Goal: Communication & Community: Participate in discussion

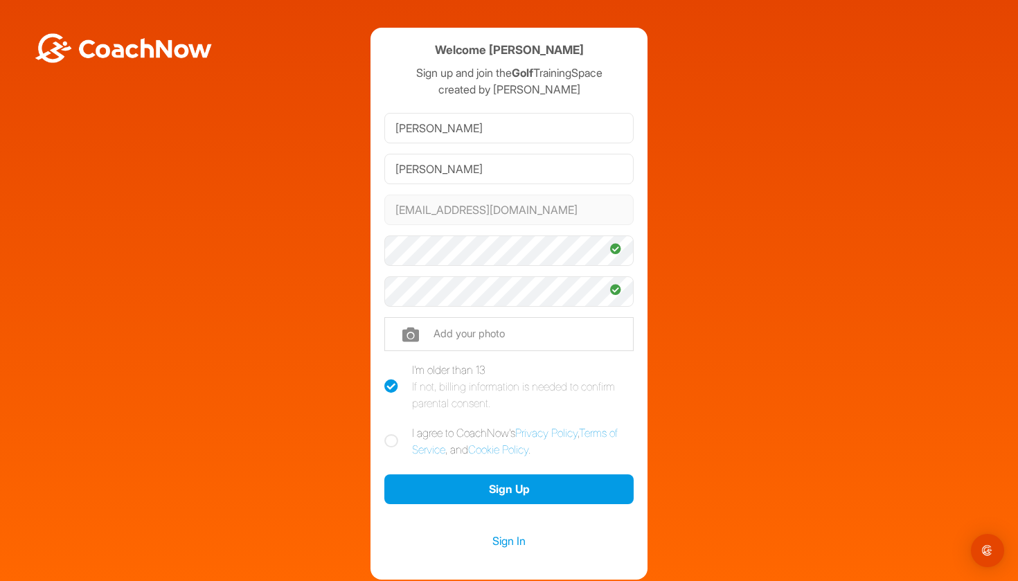
click at [388, 436] on icon at bounding box center [391, 441] width 14 height 14
click at [388, 433] on input "I agree to CoachNow's Privacy Policy , Terms of Service , and Cookie Policy ." at bounding box center [388, 428] width 9 height 9
checkbox input "true"
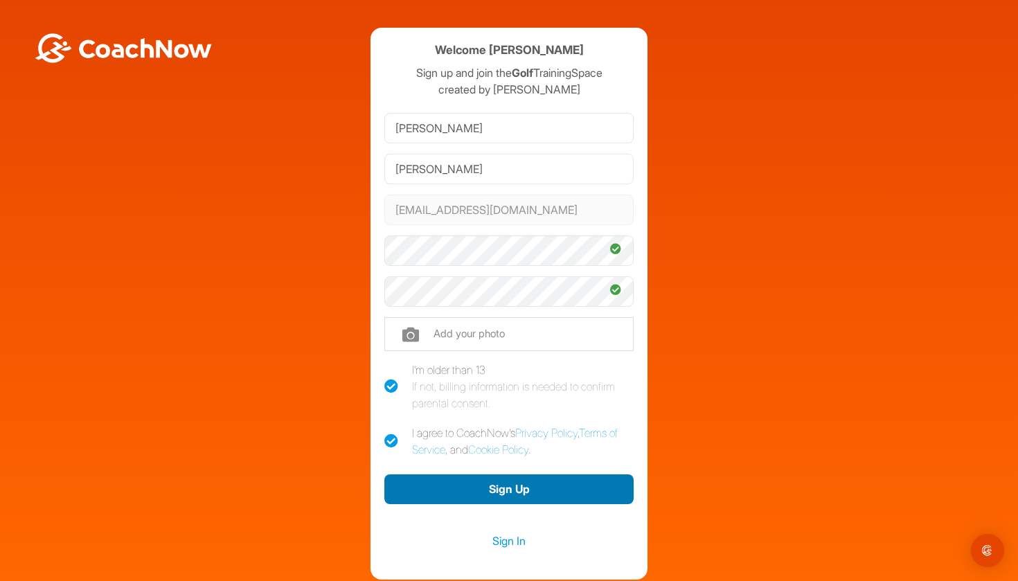
click at [513, 486] on button "Sign Up" at bounding box center [508, 489] width 249 height 30
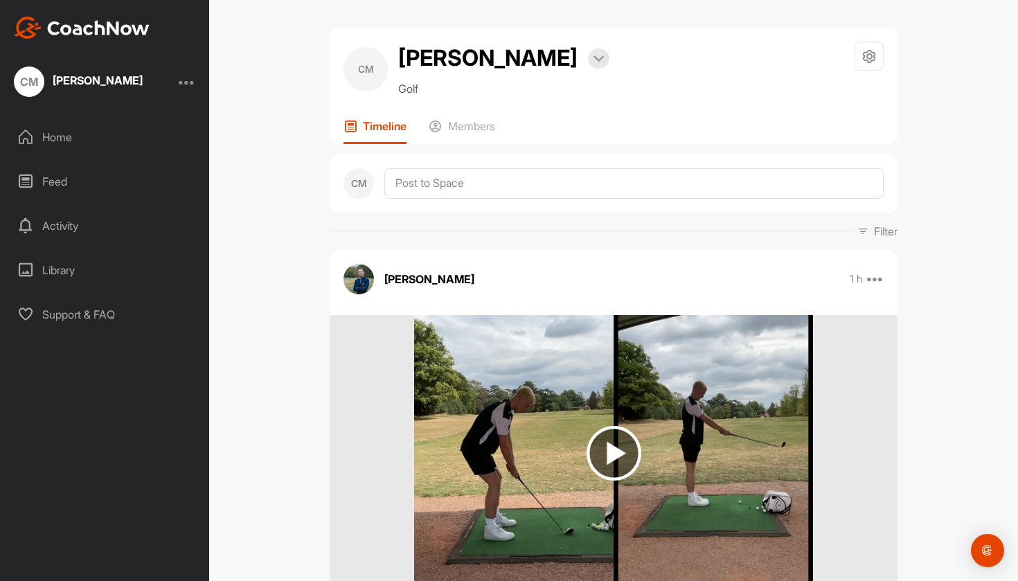
click at [49, 132] on div "Home" at bounding box center [105, 137] width 195 height 35
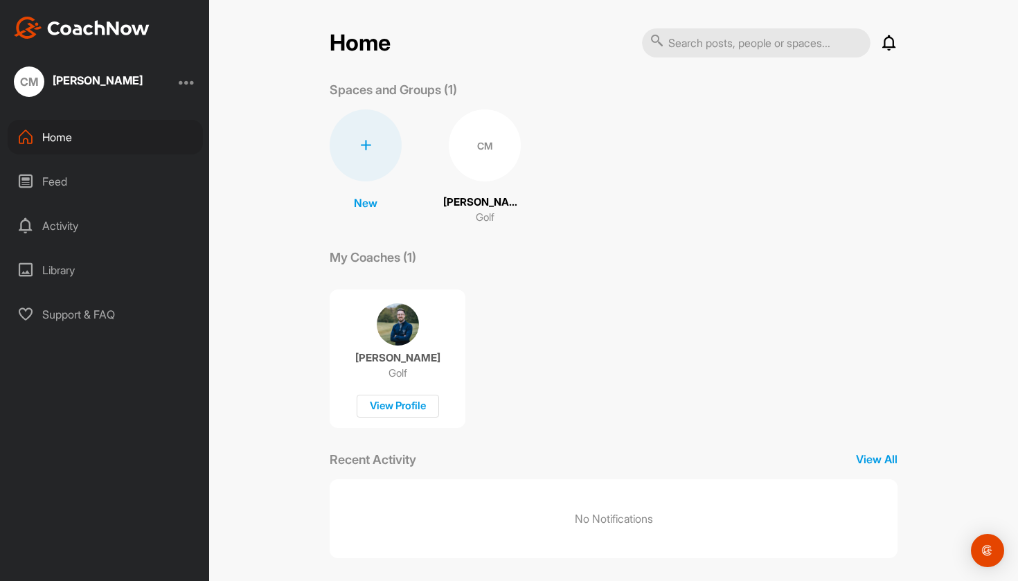
click at [484, 158] on div "CM" at bounding box center [485, 145] width 72 height 72
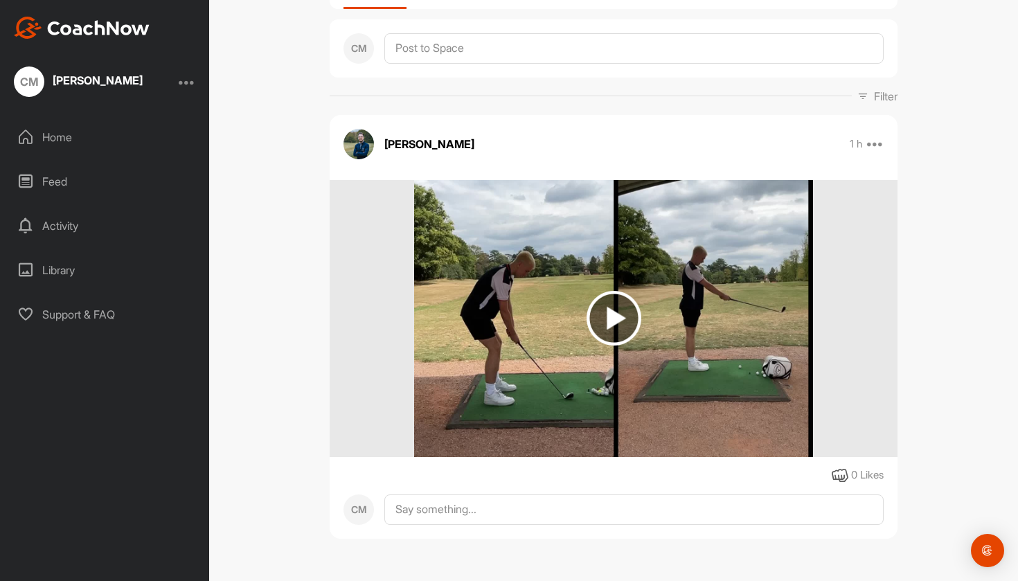
scroll to position [159, 0]
click at [385, 278] on div at bounding box center [614, 318] width 568 height 277
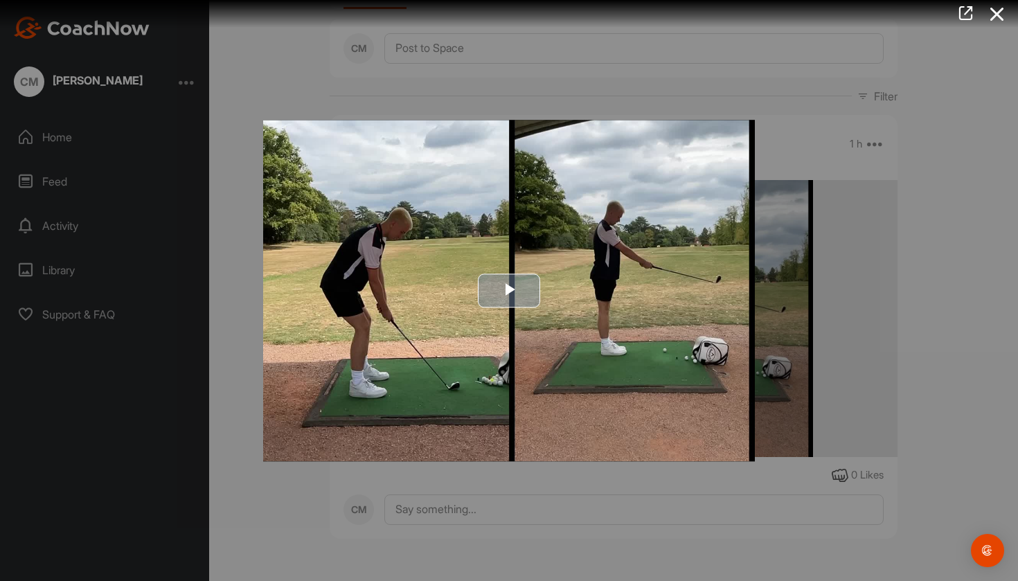
click at [509, 291] on span "Video Player" at bounding box center [509, 291] width 0 height 0
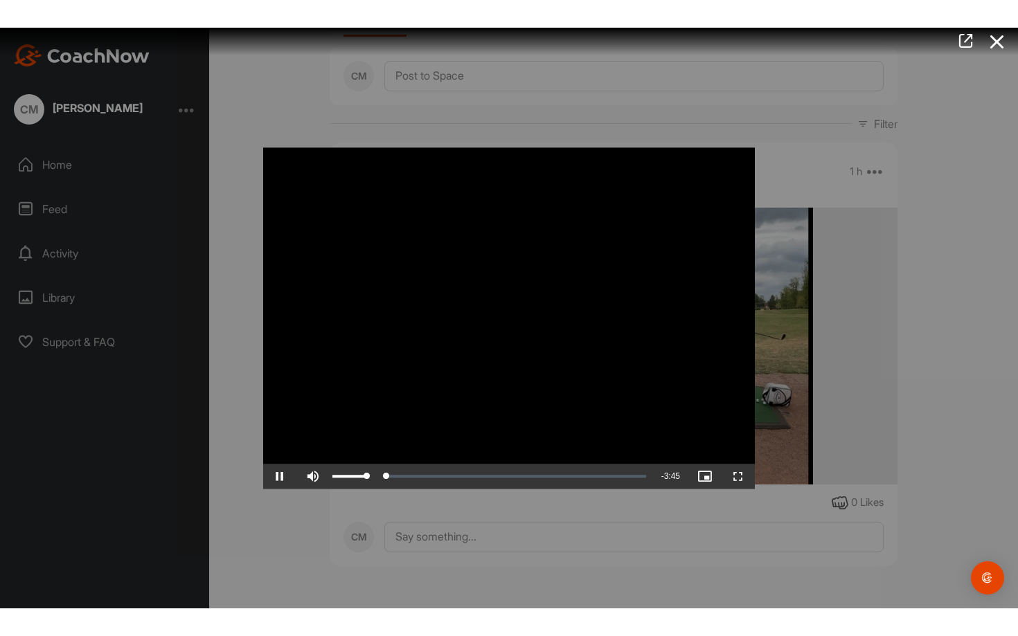
scroll to position [0, 0]
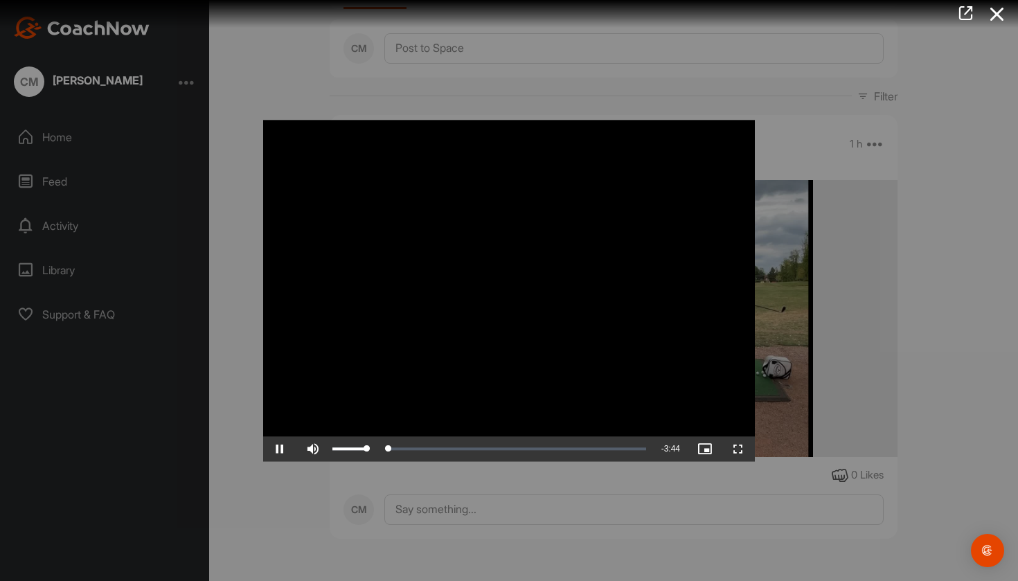
click at [310, 449] on span "Video Player" at bounding box center [312, 449] width 33 height 0
click at [276, 449] on span "Video Player" at bounding box center [279, 449] width 33 height 0
click at [738, 449] on span "Video Player" at bounding box center [738, 449] width 33 height 0
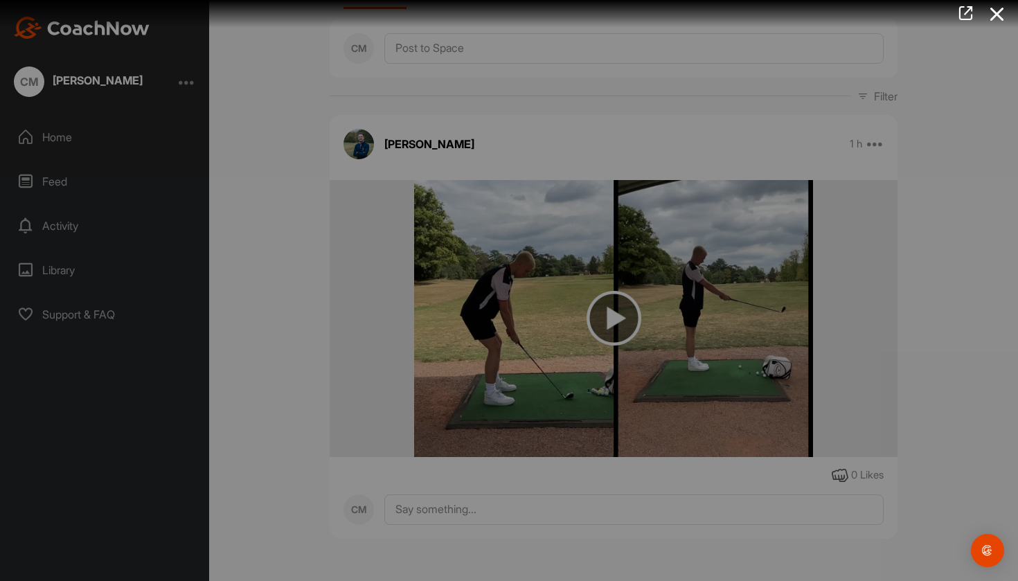
scroll to position [109, 0]
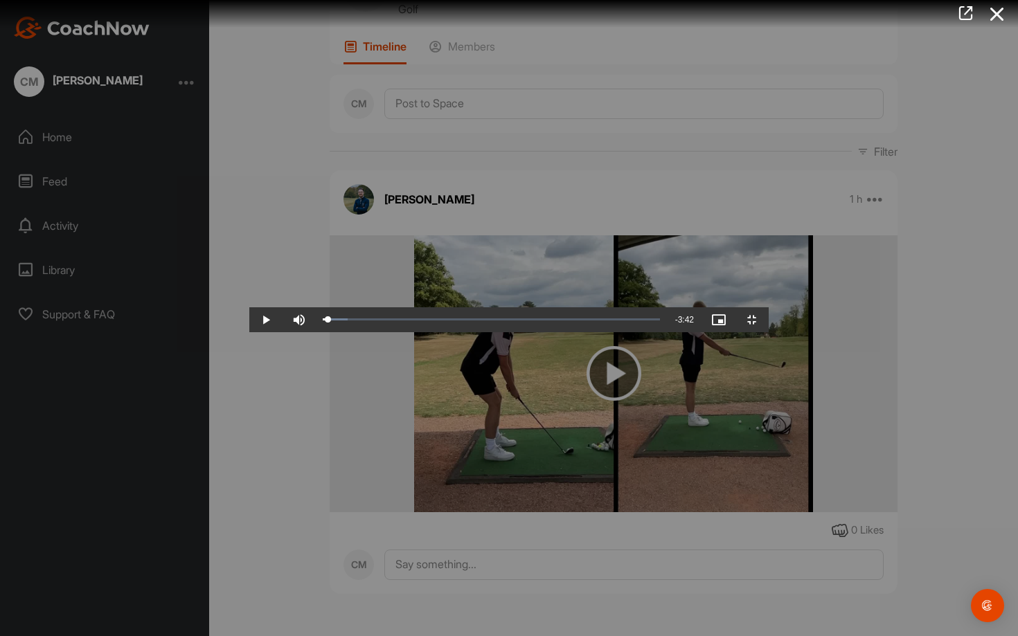
click at [373, 311] on video "Video Player" at bounding box center [508, 319] width 519 height 28
click at [348, 332] on video "Video Player" at bounding box center [508, 319] width 519 height 28
click at [316, 332] on div "Loaded : 0.29% 1:02 1:02" at bounding box center [491, 319] width 351 height 25
click at [249, 320] on span "Video Player" at bounding box center [265, 320] width 33 height 0
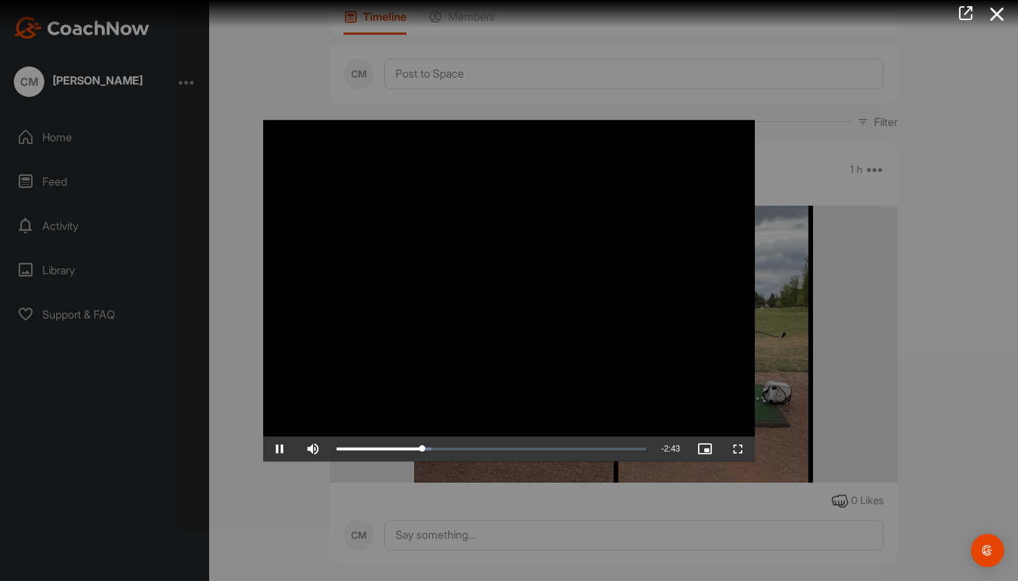
click at [868, 321] on div at bounding box center [509, 290] width 1018 height 581
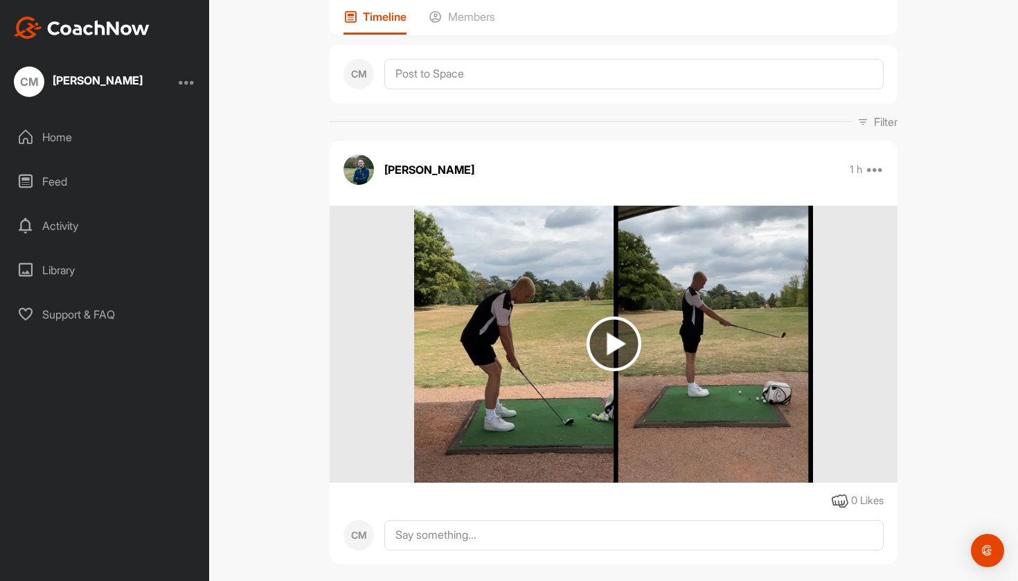
click at [621, 366] on img at bounding box center [614, 343] width 55 height 55
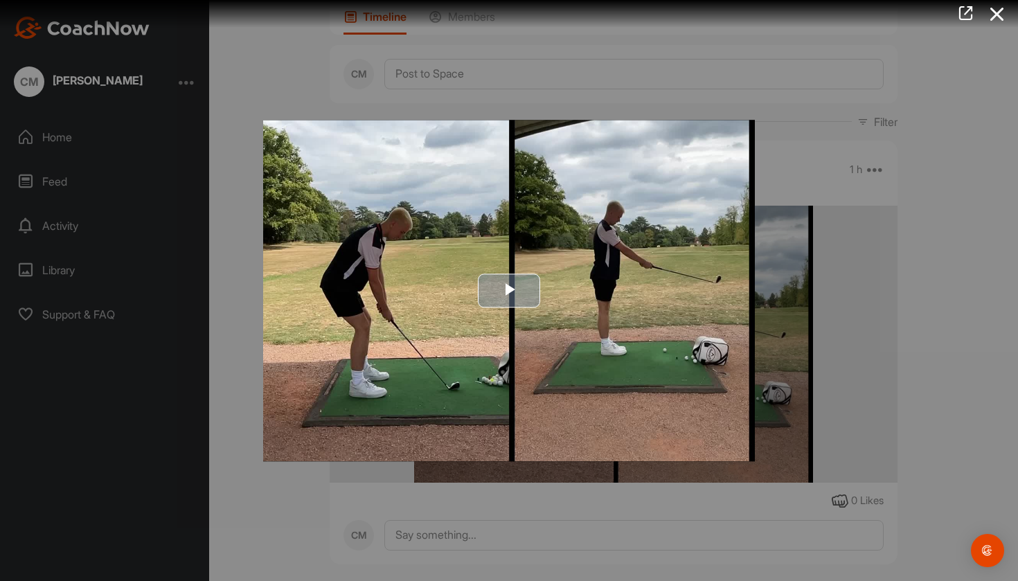
click at [509, 291] on span "Video Player" at bounding box center [509, 291] width 0 height 0
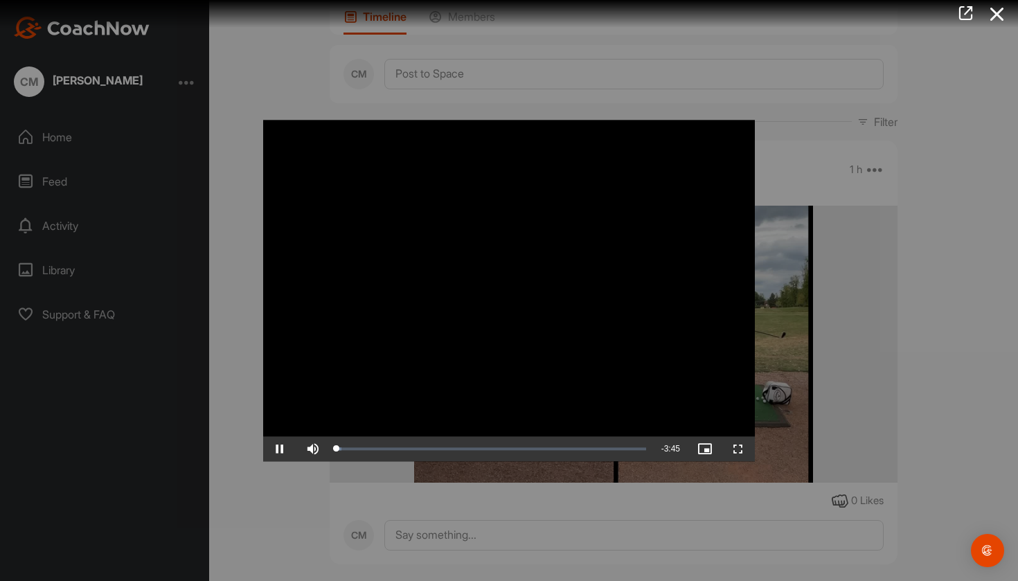
click at [951, 340] on div at bounding box center [509, 290] width 1018 height 581
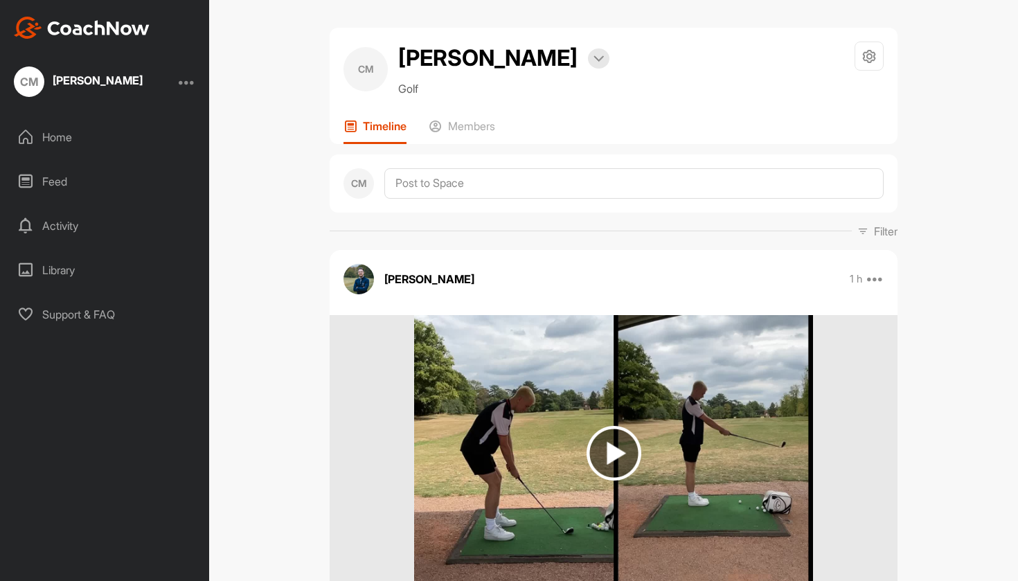
click at [615, 481] on img at bounding box center [614, 453] width 55 height 55
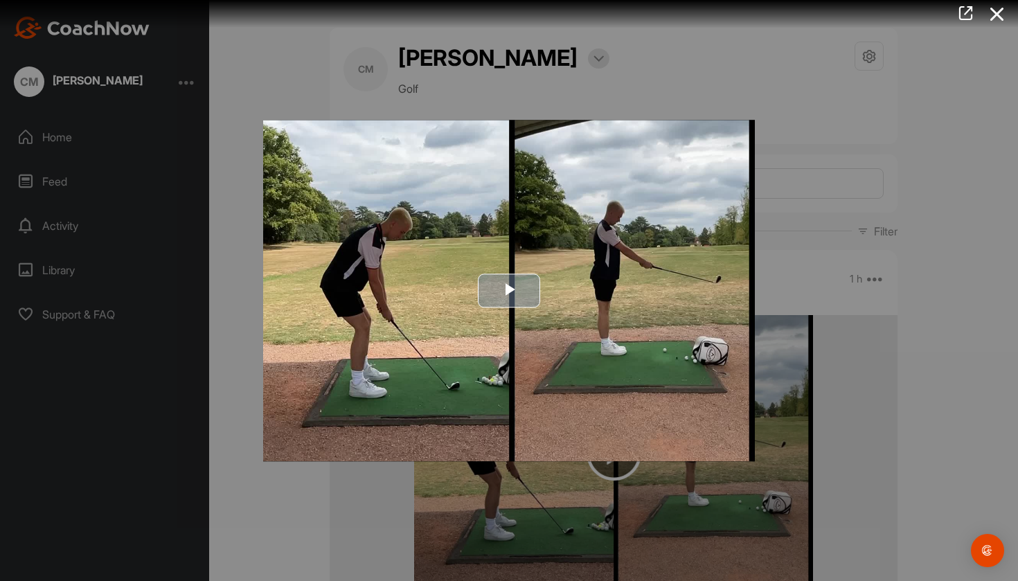
click at [509, 291] on span "Video Player" at bounding box center [509, 291] width 0 height 0
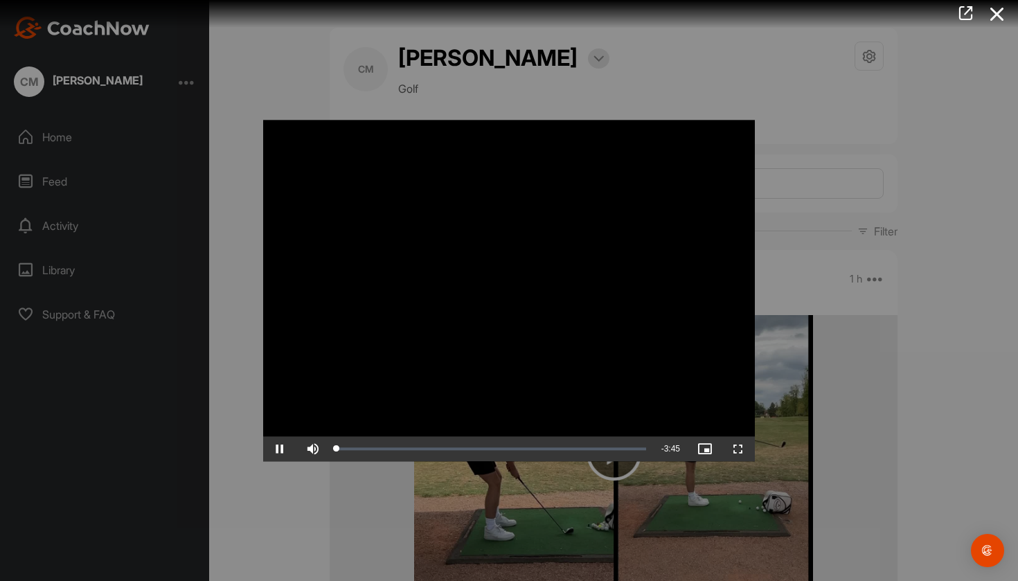
click at [970, 412] on div at bounding box center [509, 290] width 1018 height 581
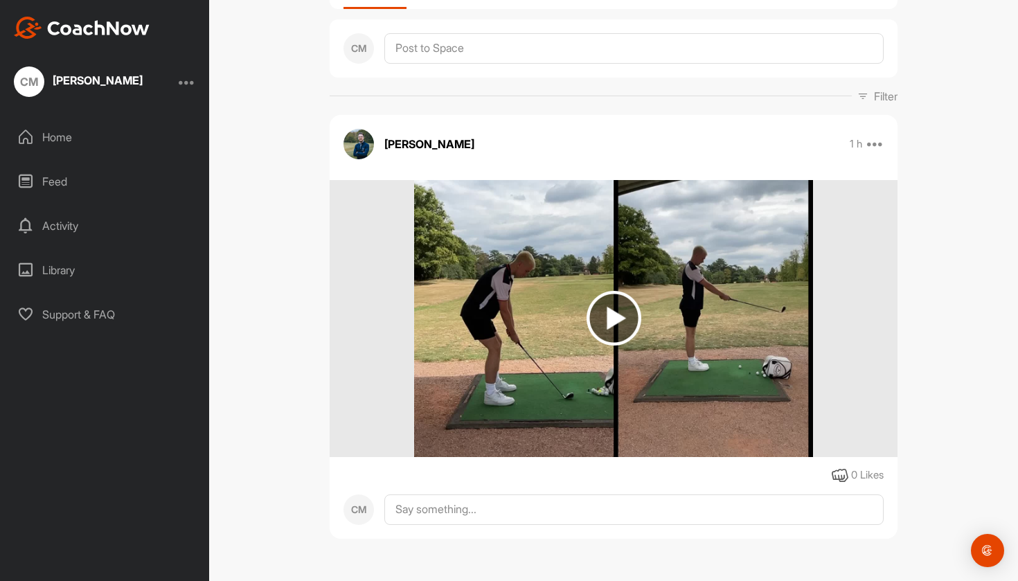
scroll to position [168, 0]
click at [865, 475] on div "0 Likes" at bounding box center [867, 475] width 33 height 16
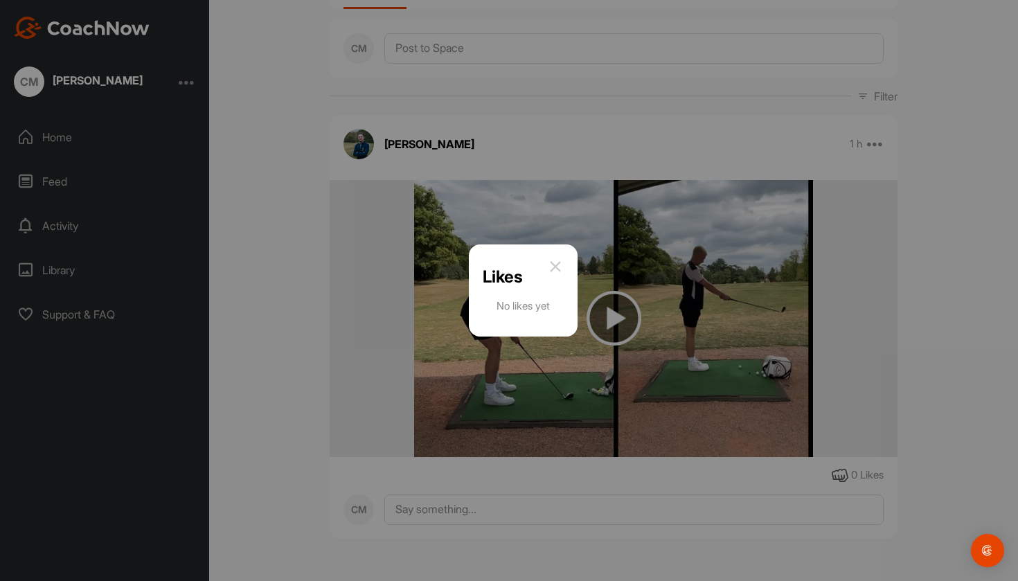
click at [557, 265] on img at bounding box center [555, 266] width 17 height 17
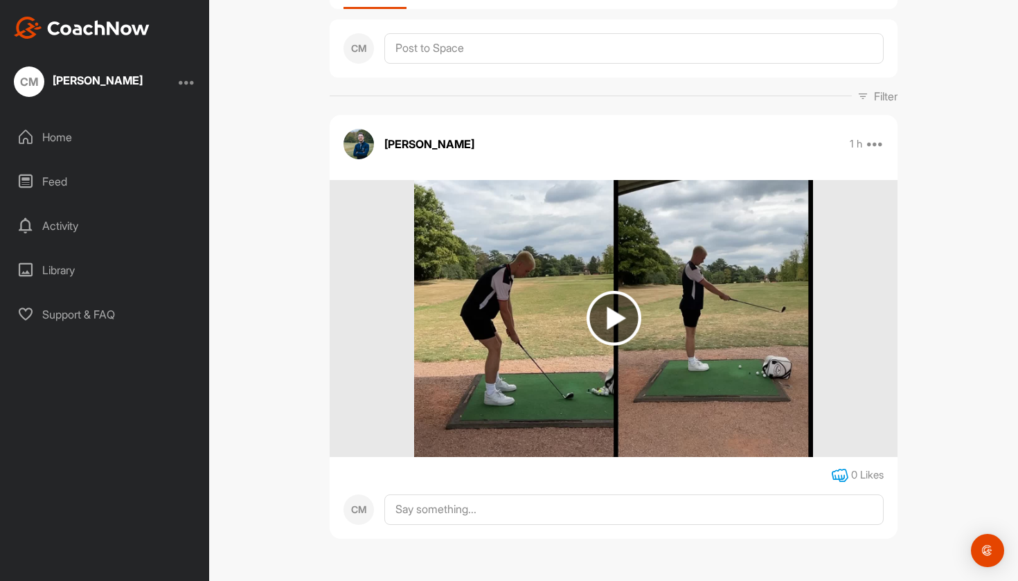
click at [838, 472] on icon at bounding box center [840, 475] width 17 height 17
click at [575, 517] on textarea at bounding box center [633, 509] width 499 height 30
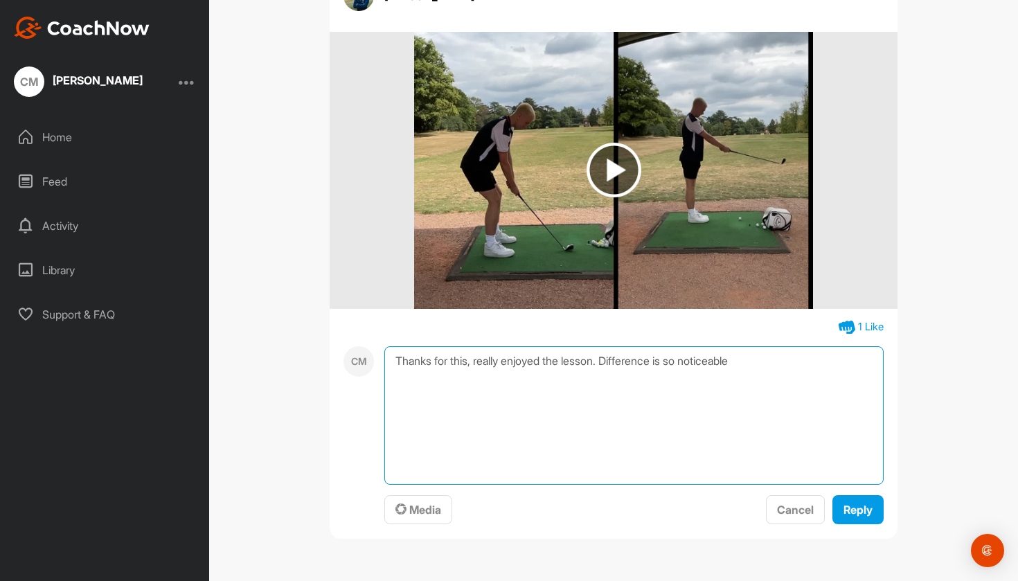
scroll to position [316, 0]
type textarea "Thanks for this, really enjoyed the lesson. Difference is so noticeable"
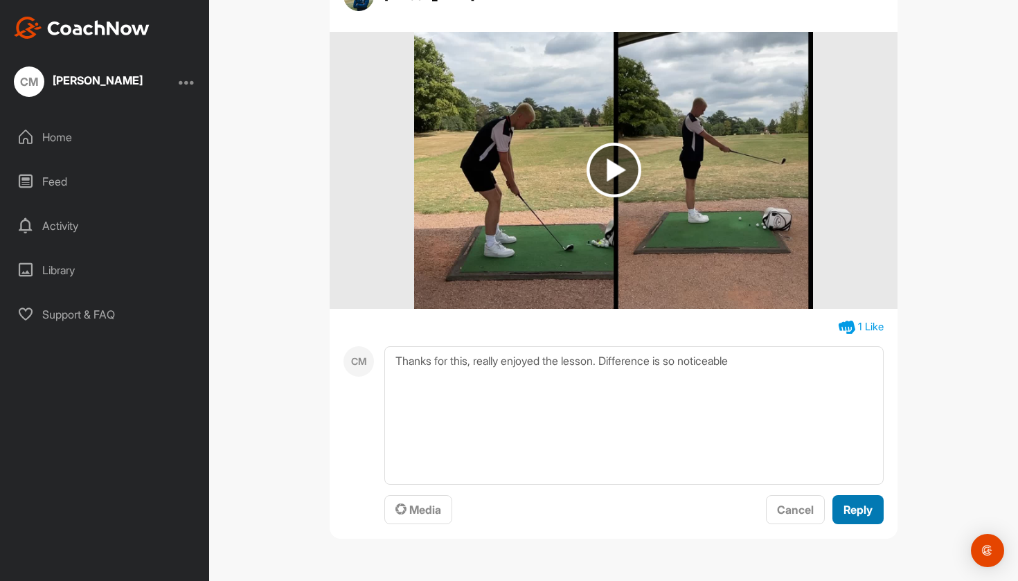
click at [854, 505] on span "Reply" at bounding box center [857, 510] width 29 height 14
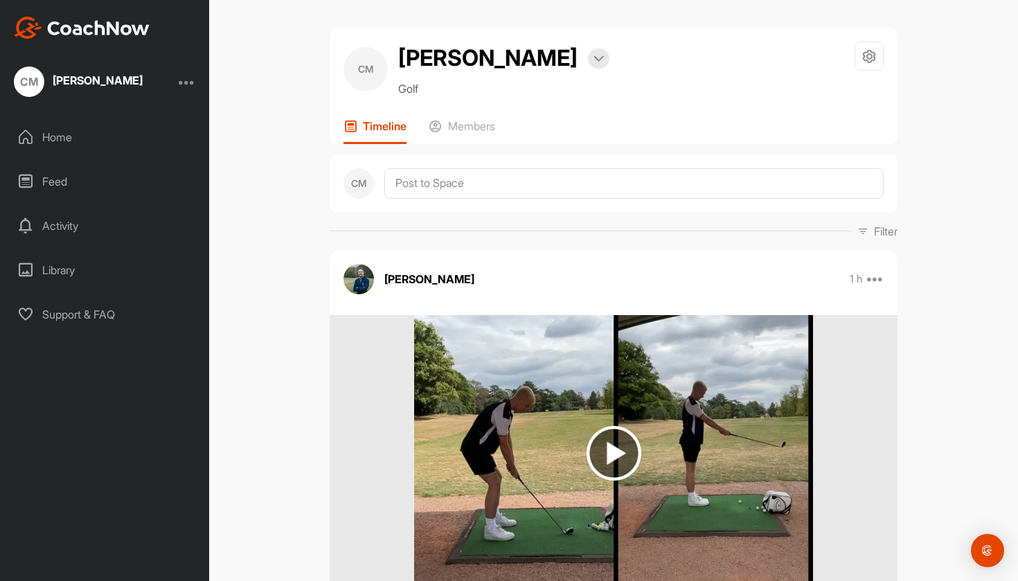
scroll to position [0, 0]
click at [44, 141] on div "Home" at bounding box center [105, 137] width 195 height 35
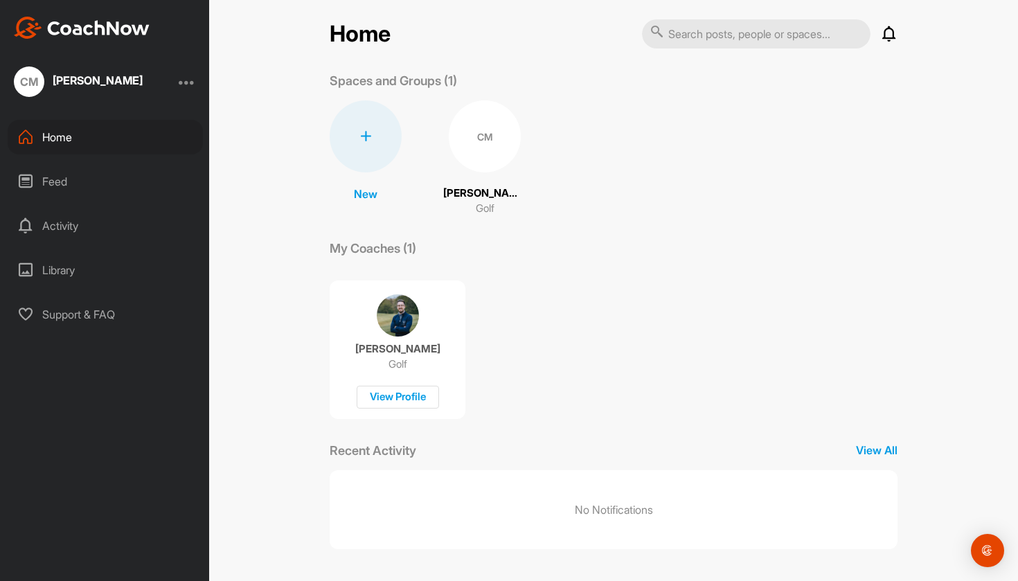
scroll to position [8, 0]
click at [57, 181] on div "Feed" at bounding box center [105, 181] width 195 height 35
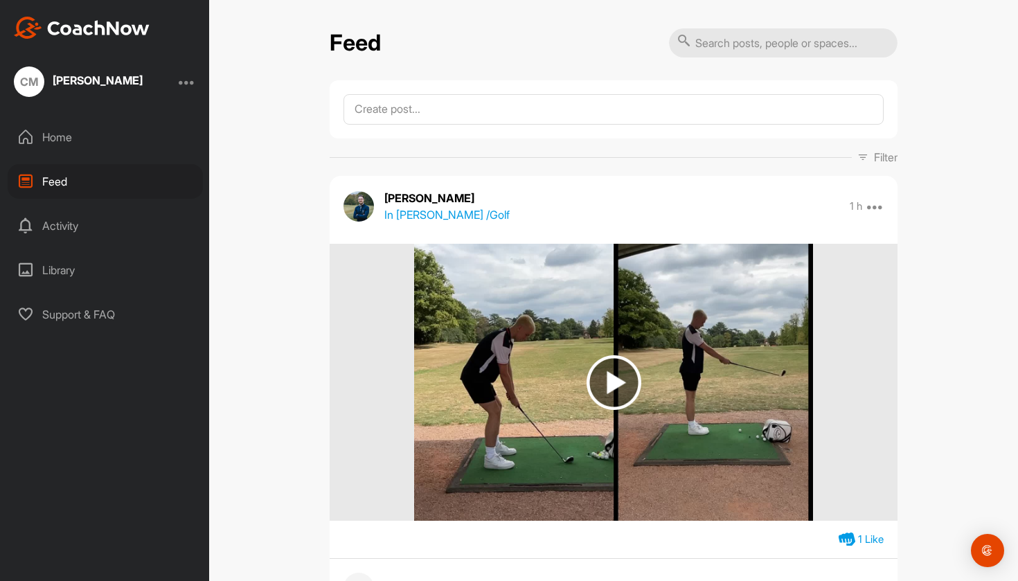
click at [66, 231] on div "Activity" at bounding box center [105, 225] width 195 height 35
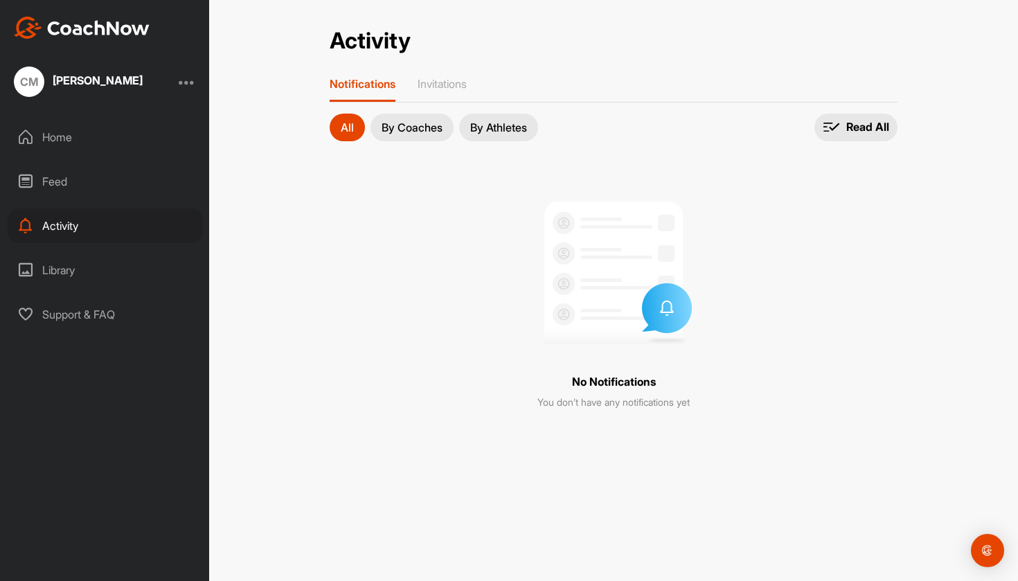
click at [71, 174] on div "Feed" at bounding box center [105, 181] width 195 height 35
